Goal: Task Accomplishment & Management: Manage account settings

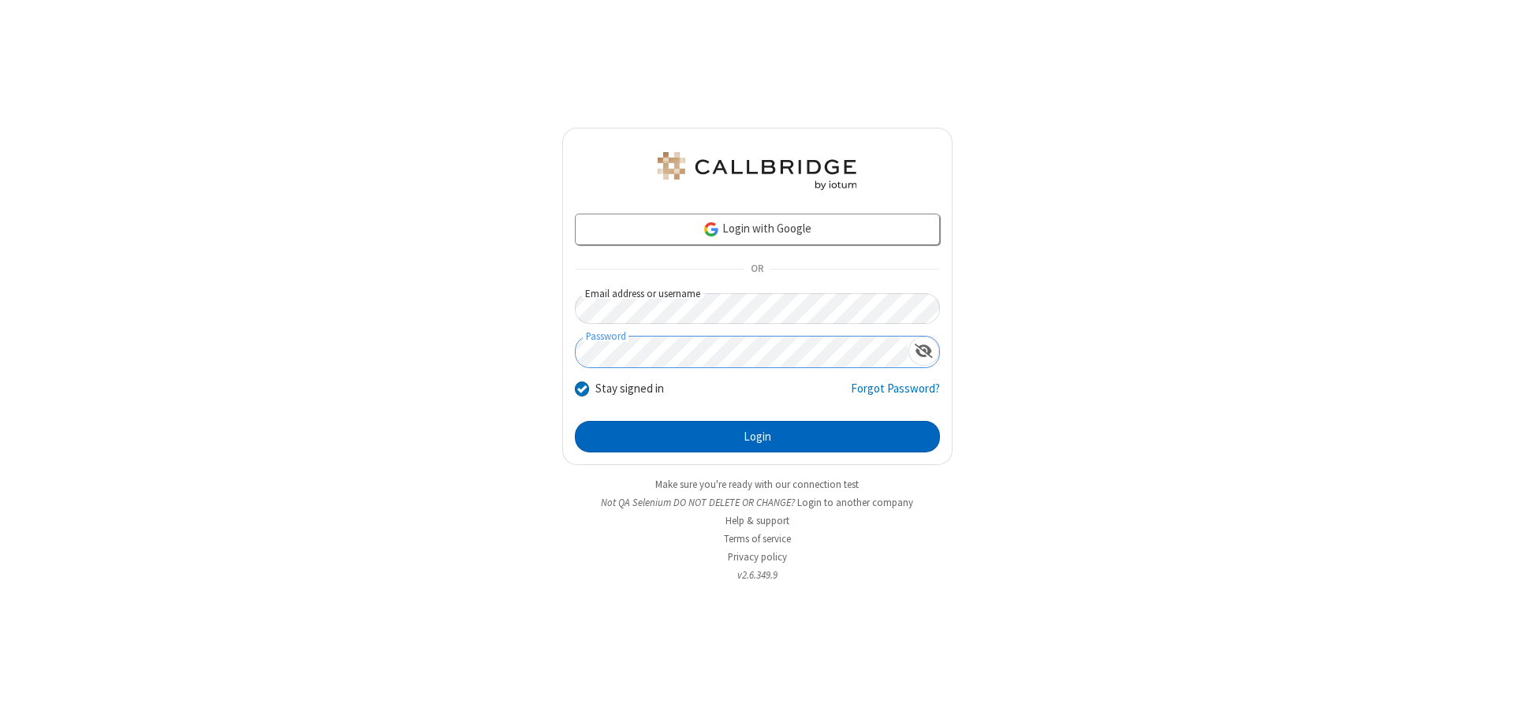
click at [757, 437] on button "Login" at bounding box center [757, 437] width 365 height 32
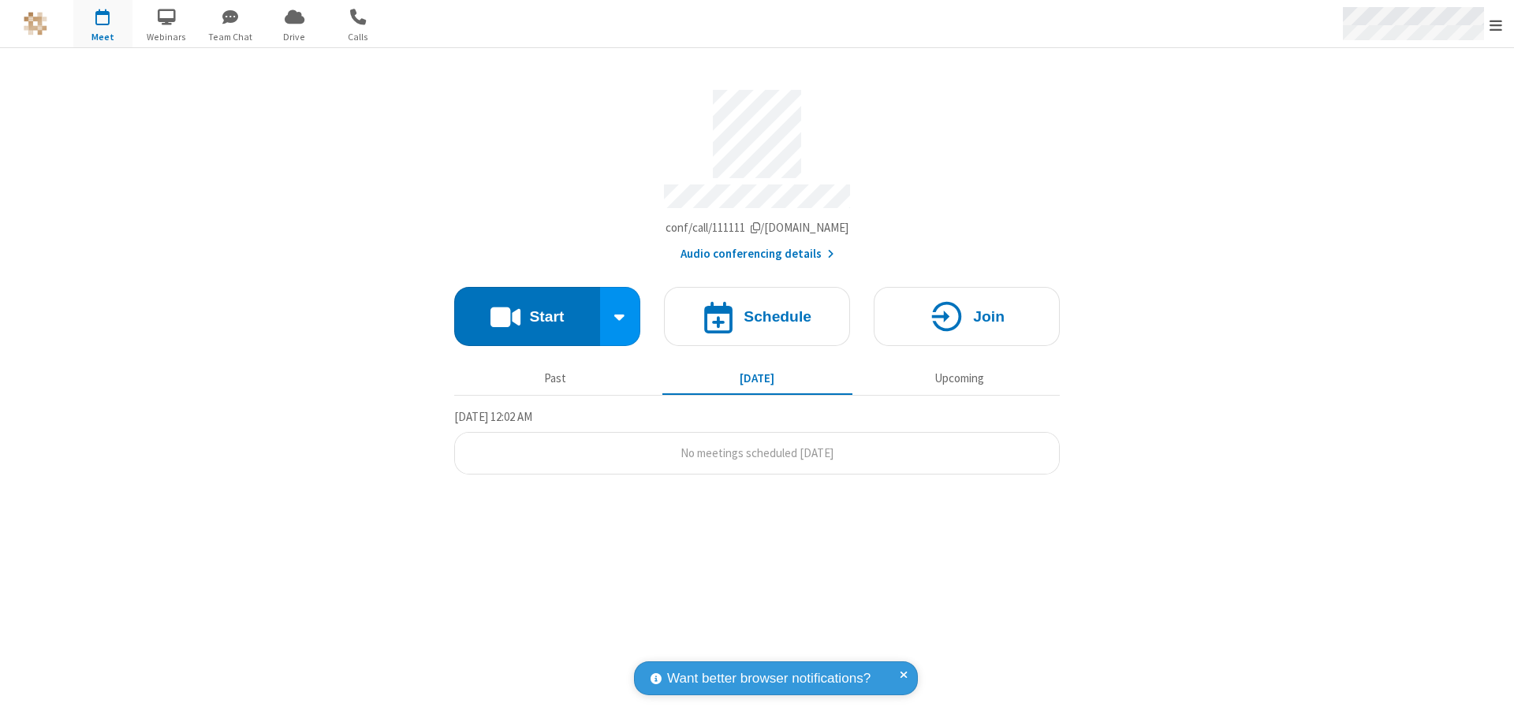
click at [1496, 24] on span "Open menu" at bounding box center [1495, 25] width 13 height 16
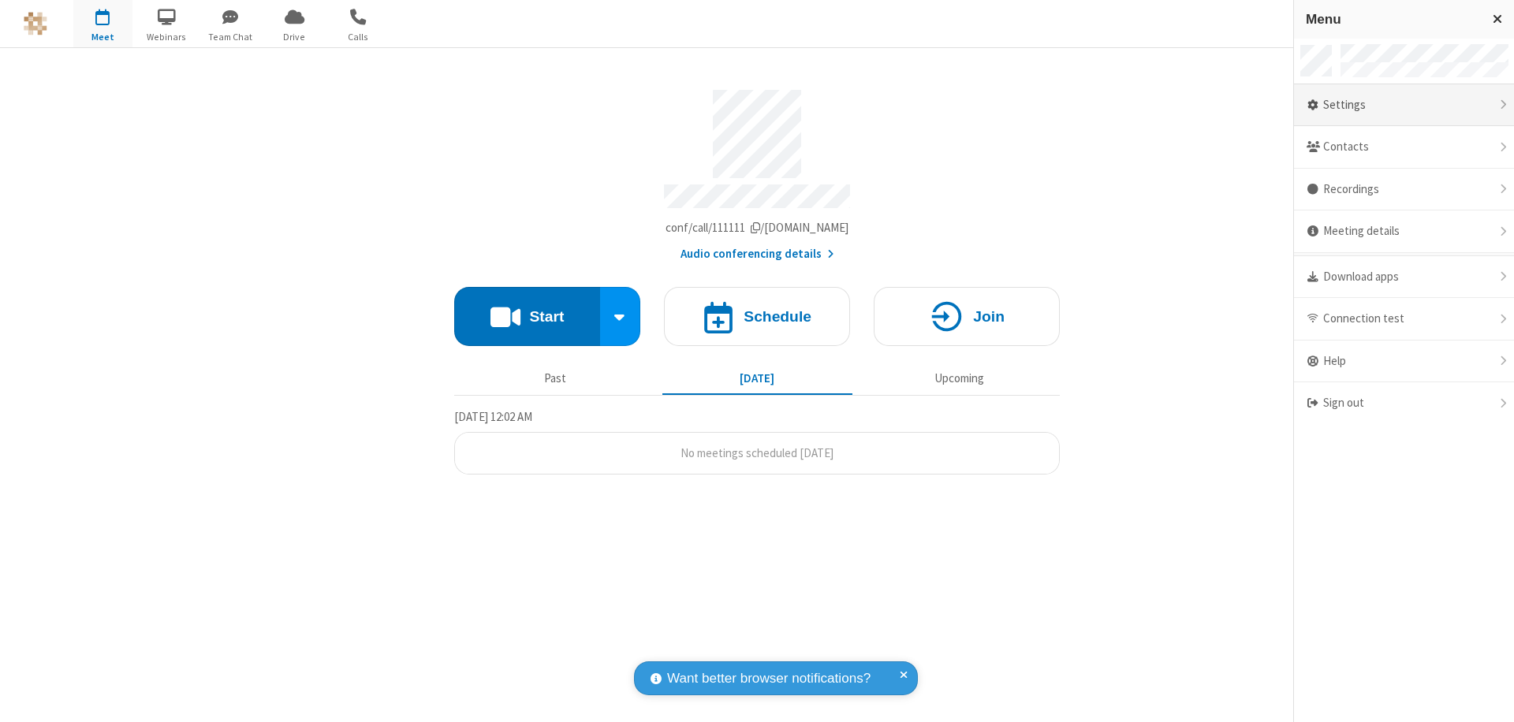
click at [1404, 105] on div "Settings" at bounding box center [1404, 105] width 220 height 43
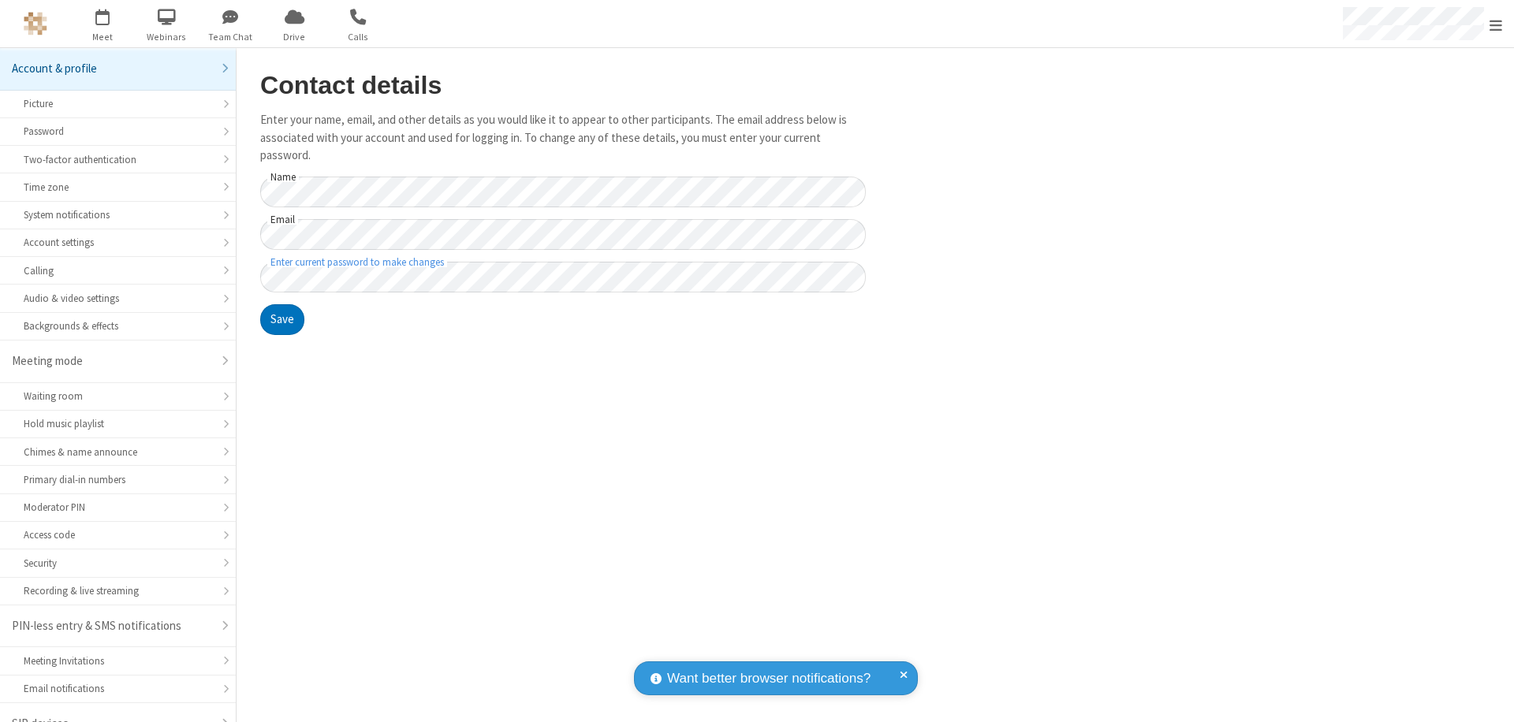
scroll to position [22, 0]
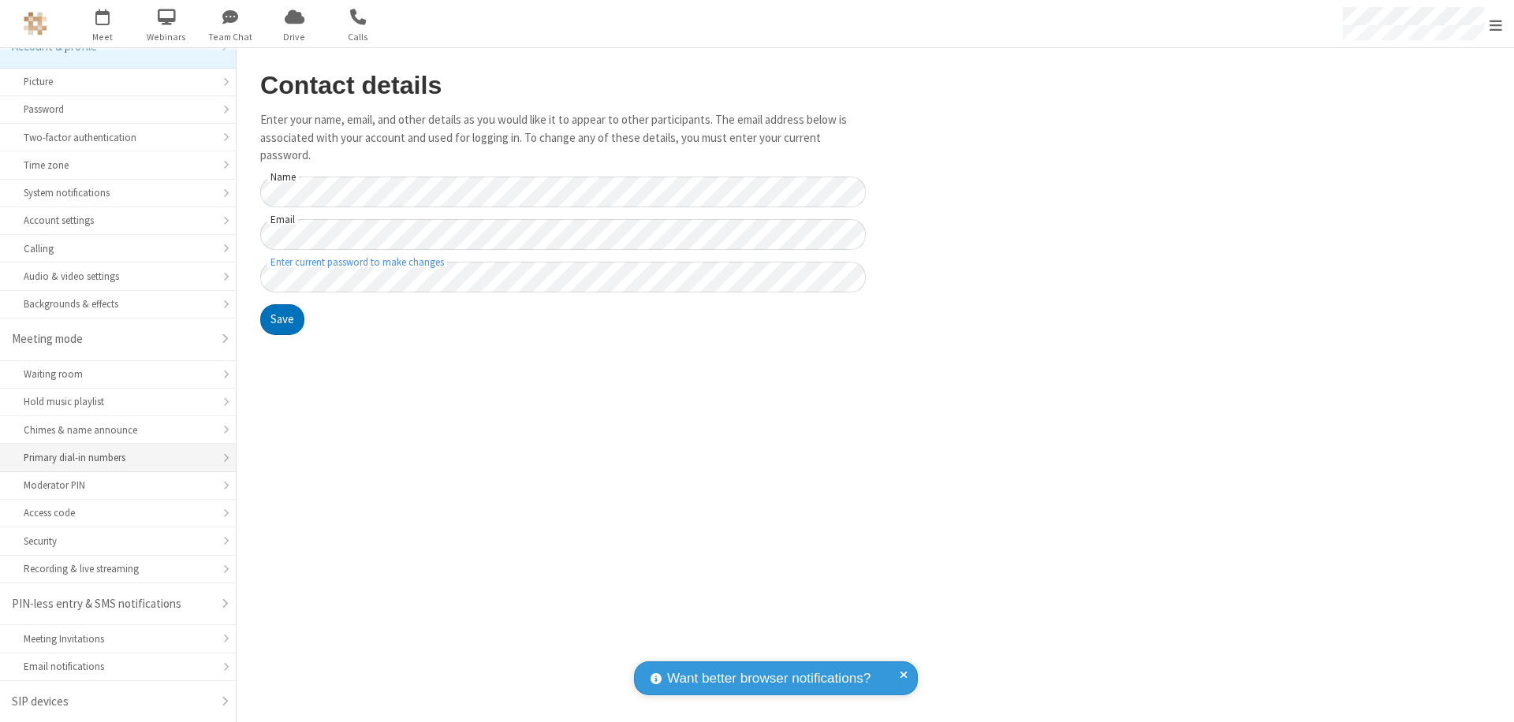
click at [112, 458] on div "Primary dial-in numbers" at bounding box center [118, 457] width 188 height 15
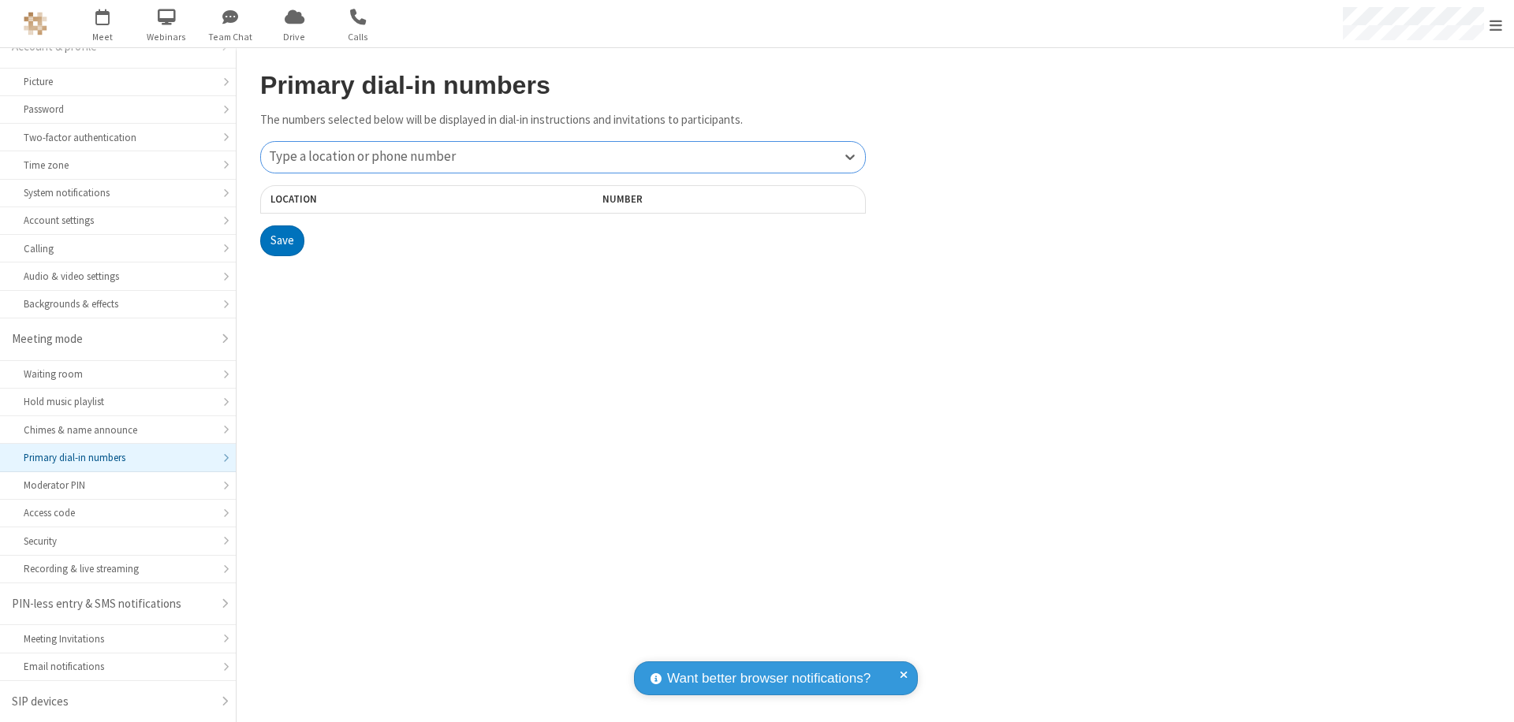
click at [563, 157] on div "Type a location or phone number" at bounding box center [563, 157] width 604 height 31
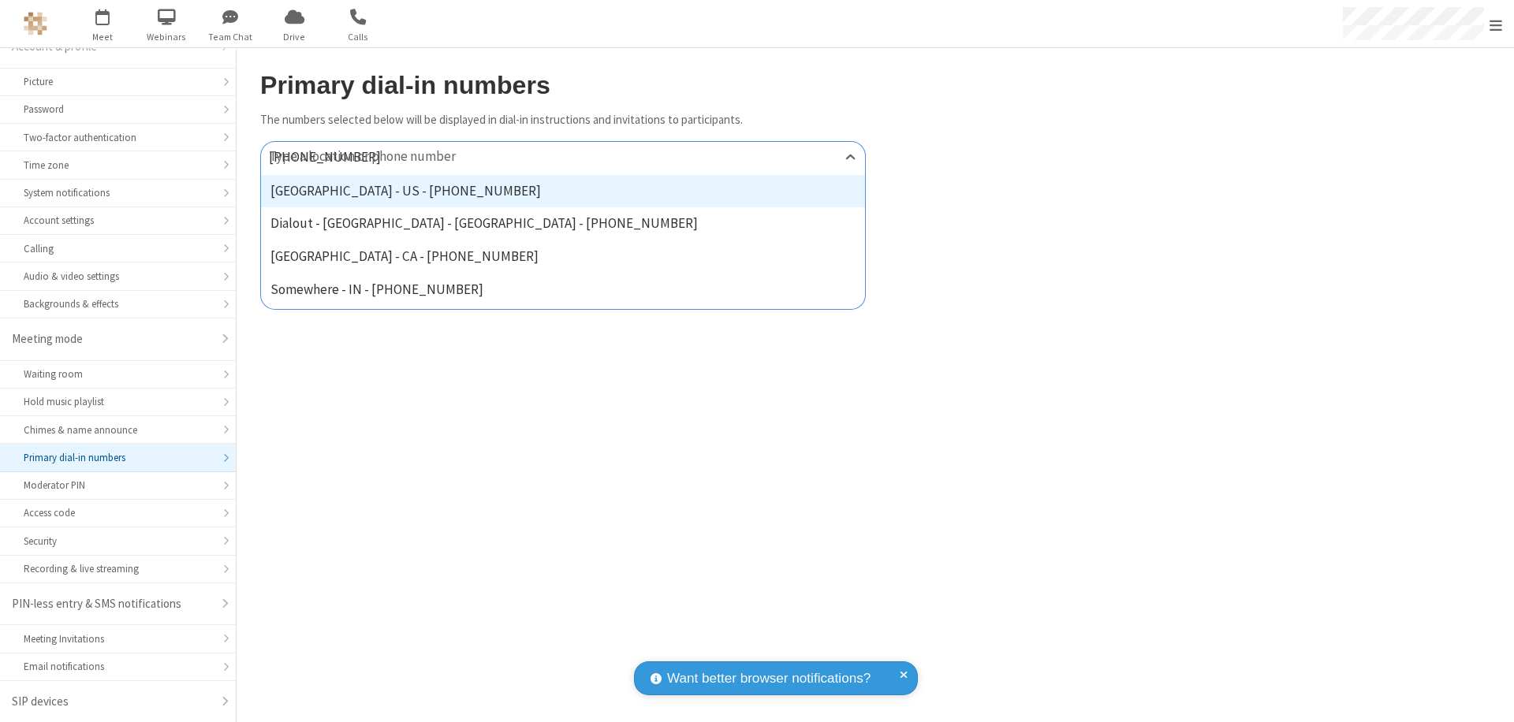
type input "[PHONE_NUMBER]"
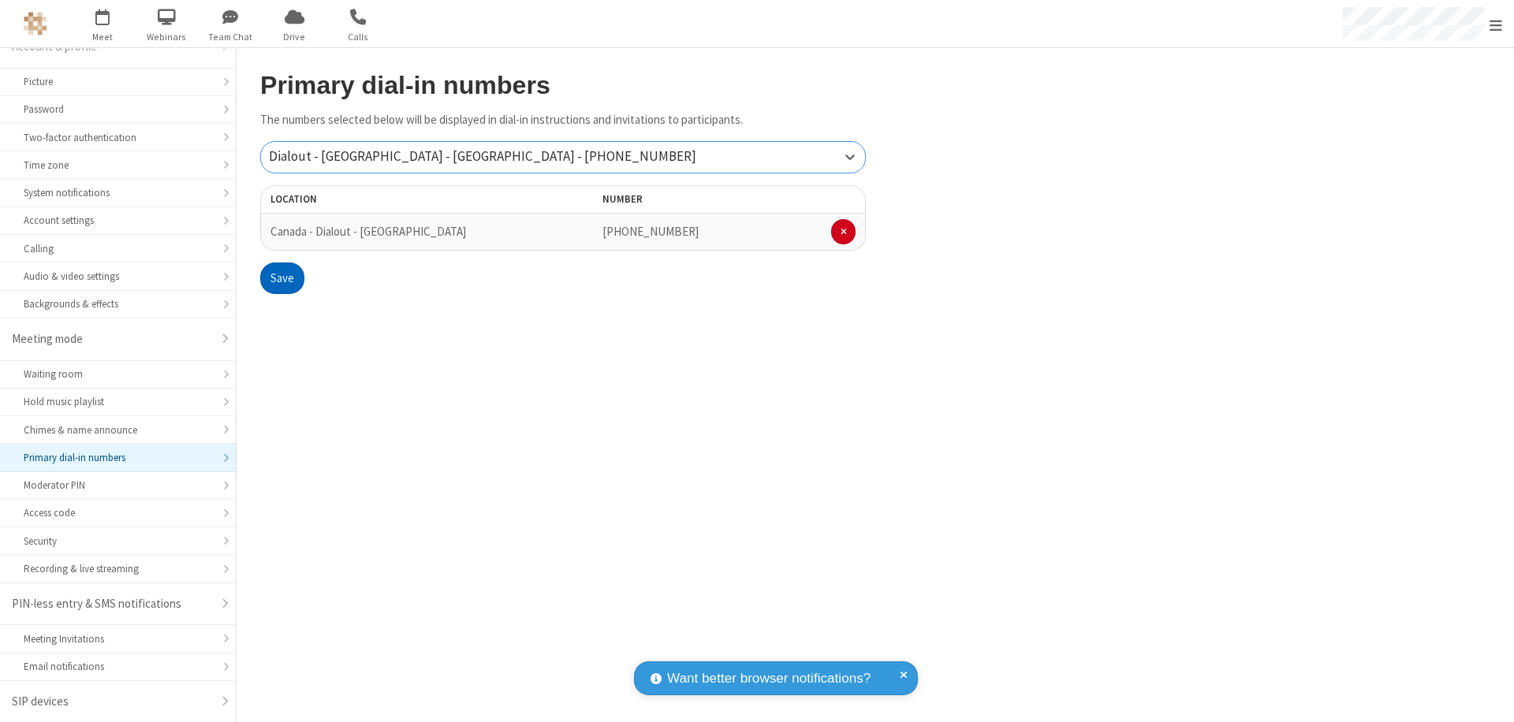
click at [281, 278] on button "Save" at bounding box center [282, 279] width 44 height 32
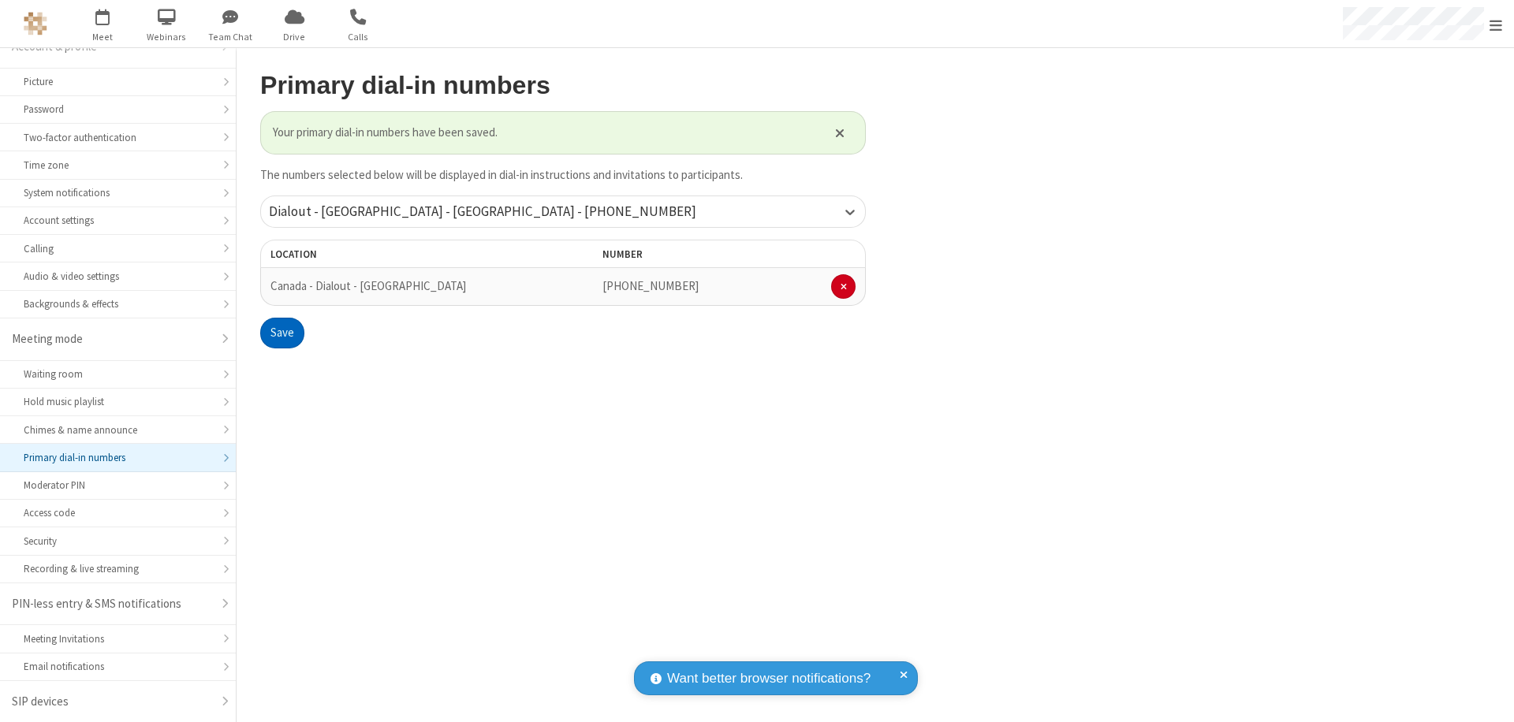
click at [1496, 24] on span "Open menu" at bounding box center [1495, 25] width 13 height 16
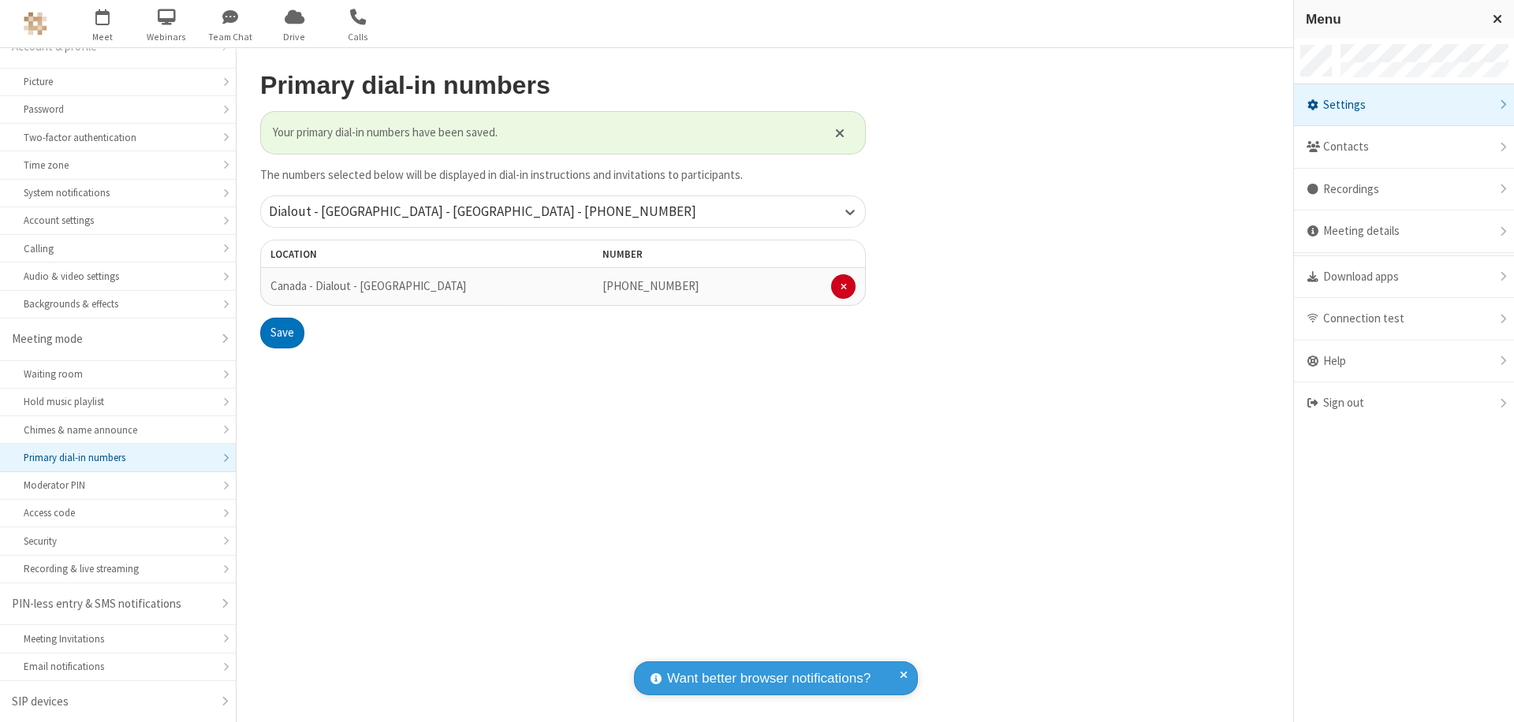
click at [103, 24] on span "button" at bounding box center [102, 16] width 59 height 27
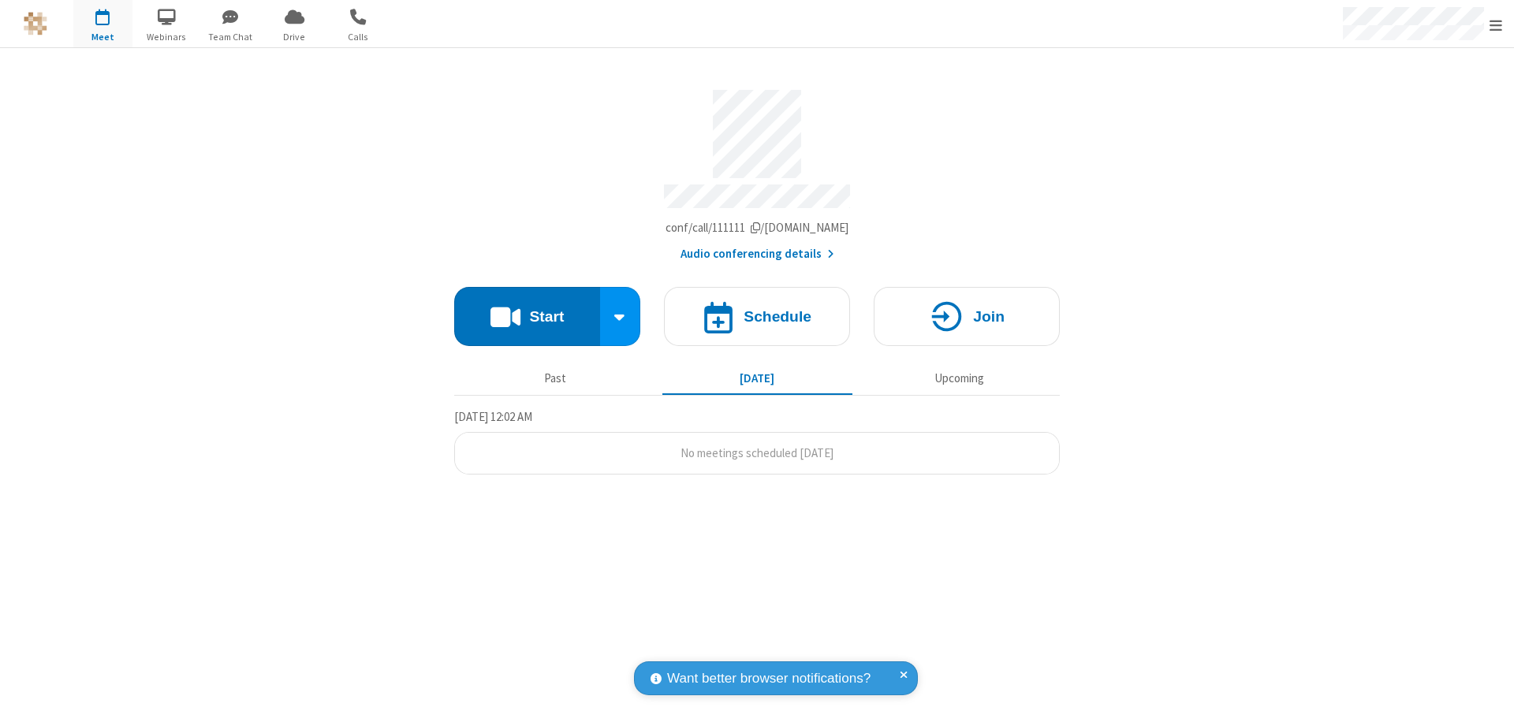
click at [527, 309] on button "Start" at bounding box center [527, 316] width 146 height 59
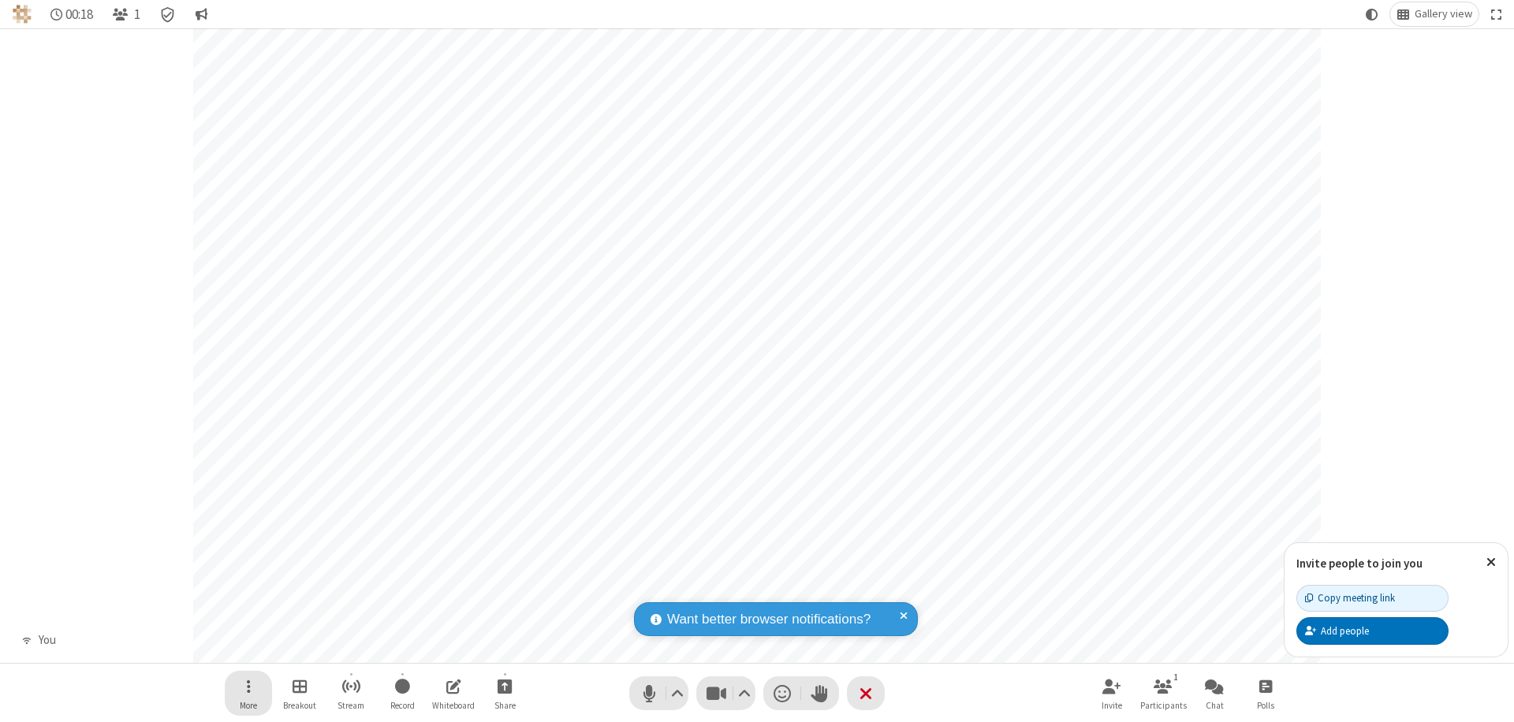
click at [248, 686] on span "Open menu" at bounding box center [249, 687] width 4 height 20
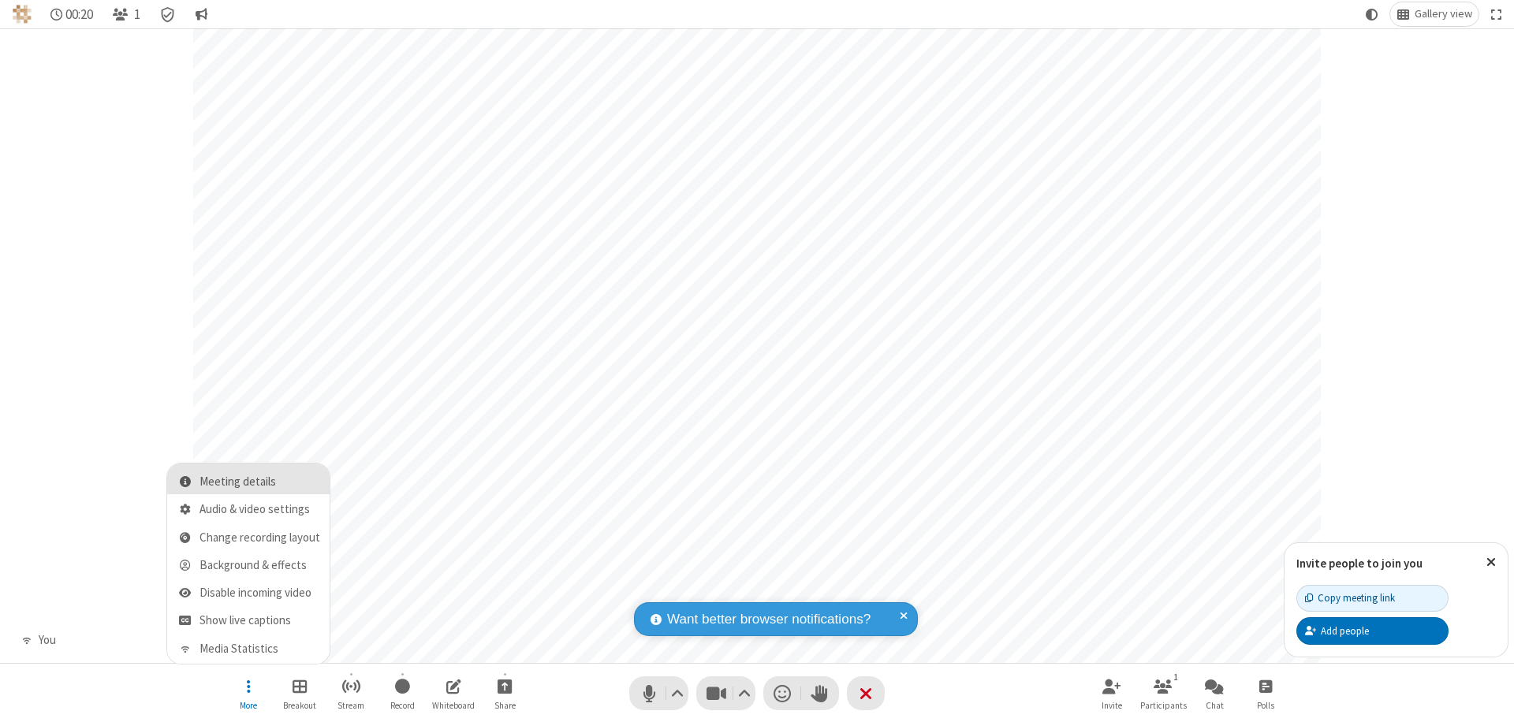
click at [259, 482] on span "Meeting details" at bounding box center [259, 481] width 121 height 13
